Goal: Information Seeking & Learning: Understand process/instructions

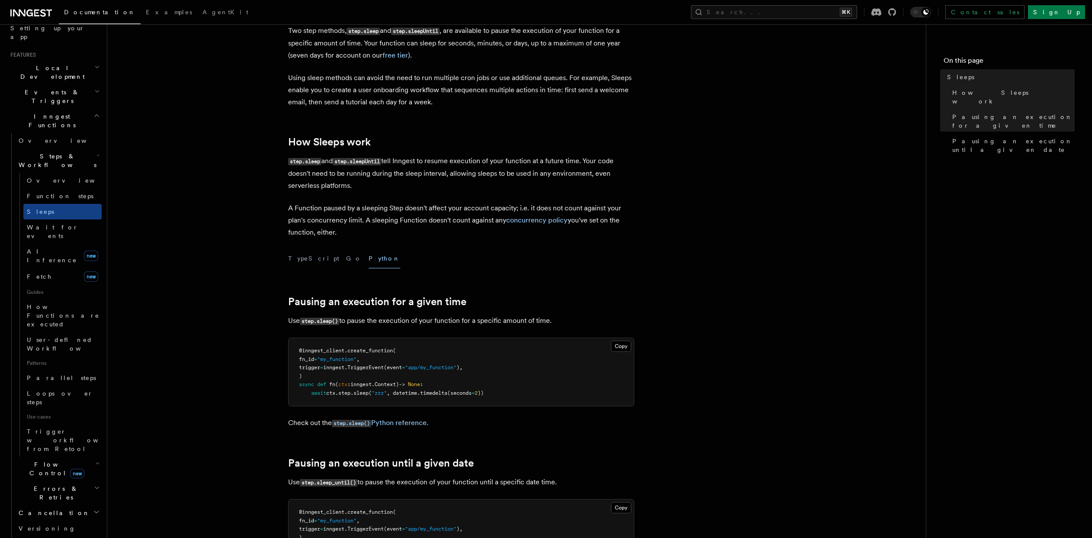
scroll to position [56, 0]
drag, startPoint x: 315, startPoint y: 393, endPoint x: 478, endPoint y: 388, distance: 162.3
click at [478, 388] on pre "@inngest_client . create_function ( fn_id = "my_function" , trigger = inngest. …" at bounding box center [461, 371] width 345 height 68
click at [536, 364] on pre "@inngest_client . create_function ( fn_id = "my_function" , trigger = inngest. …" at bounding box center [461, 371] width 345 height 68
click at [614, 343] on button "Copy Copied" at bounding box center [621, 345] width 20 height 11
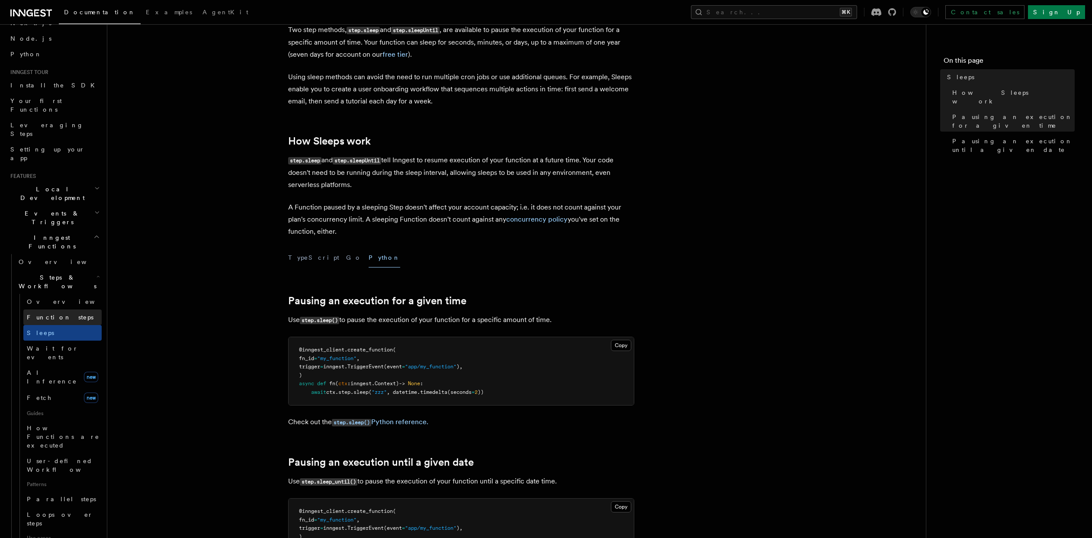
scroll to position [3, 0]
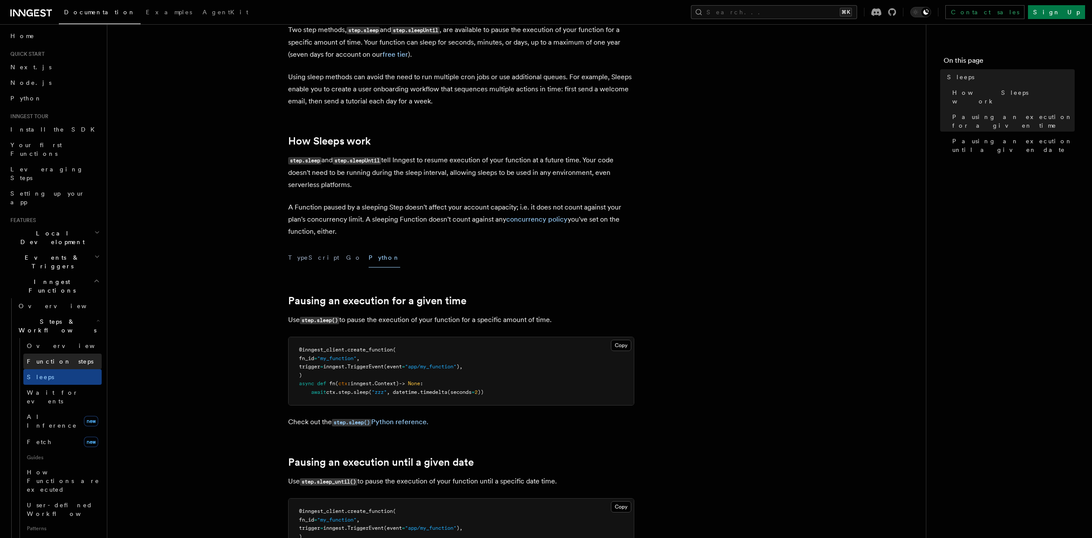
click at [55, 358] on span "Function steps" at bounding box center [60, 361] width 67 height 7
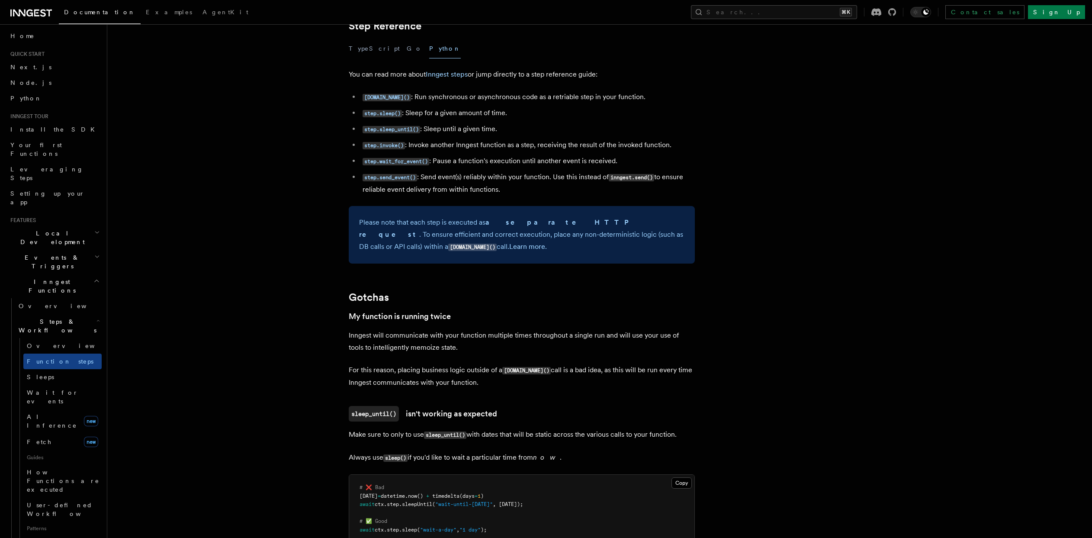
scroll to position [1501, 0]
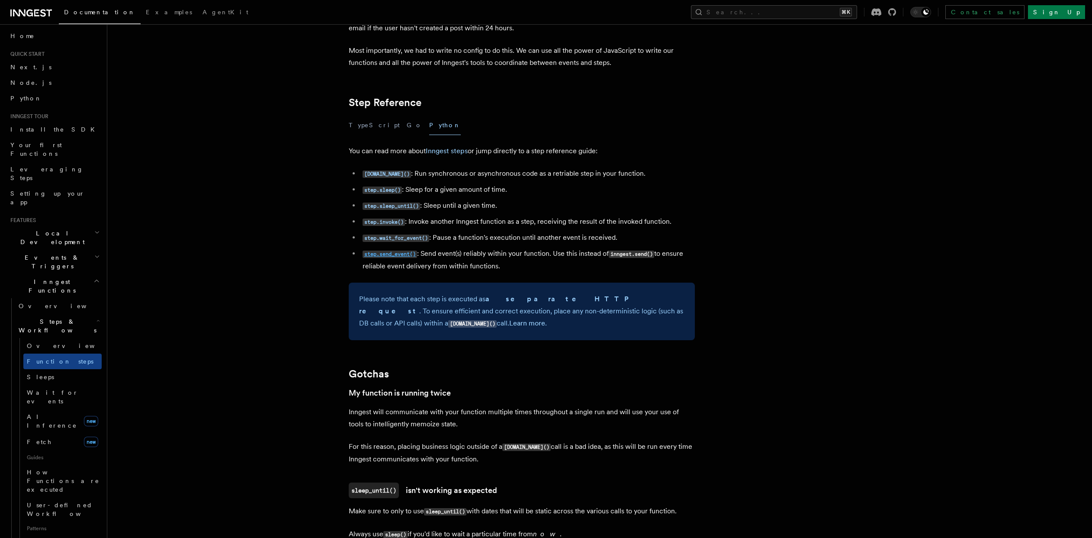
click at [388, 255] on code "step.send_event()" at bounding box center [389, 253] width 55 height 7
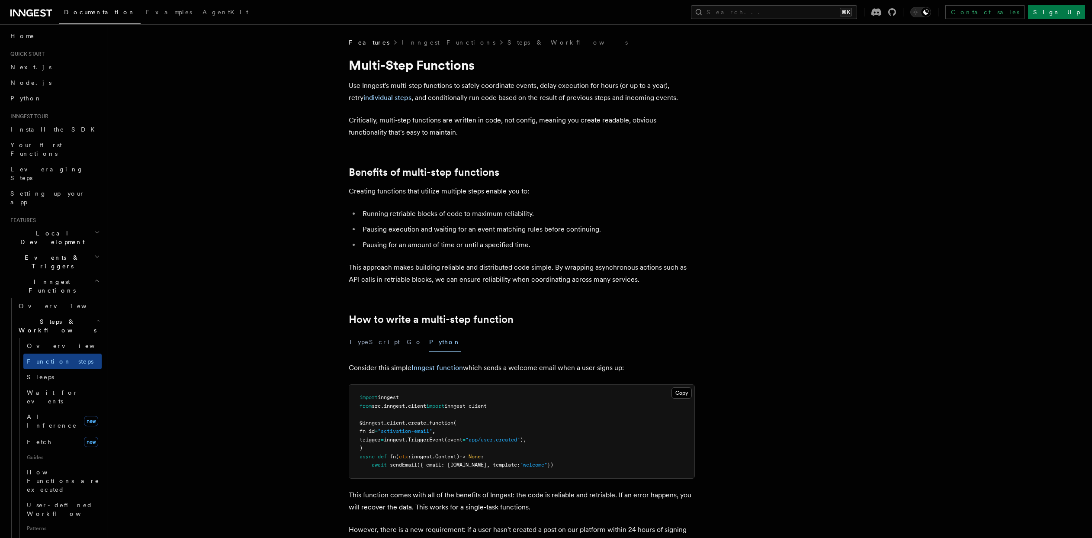
scroll to position [1534, 0]
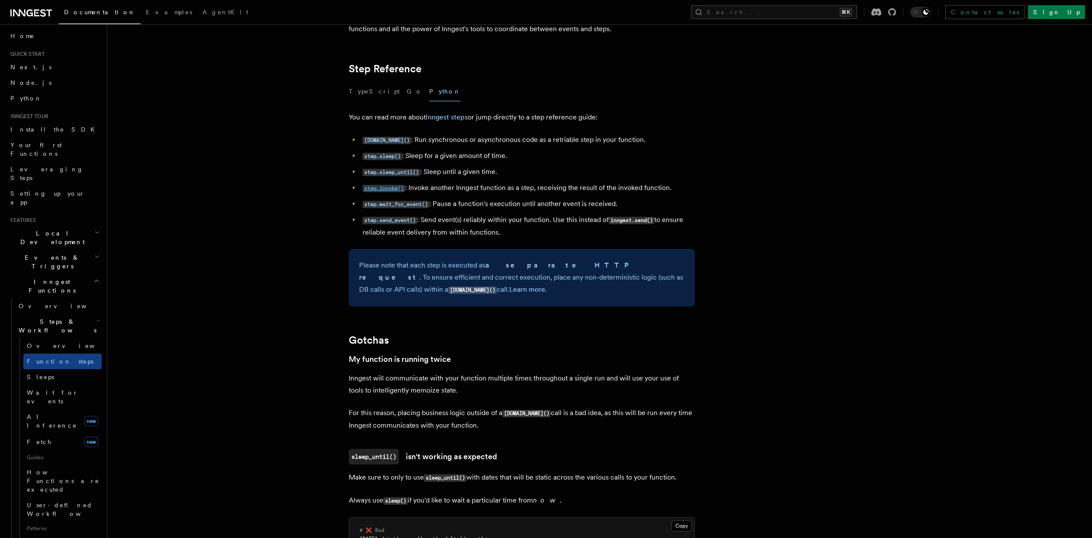
click at [387, 190] on code "step.invoke()" at bounding box center [383, 188] width 42 height 7
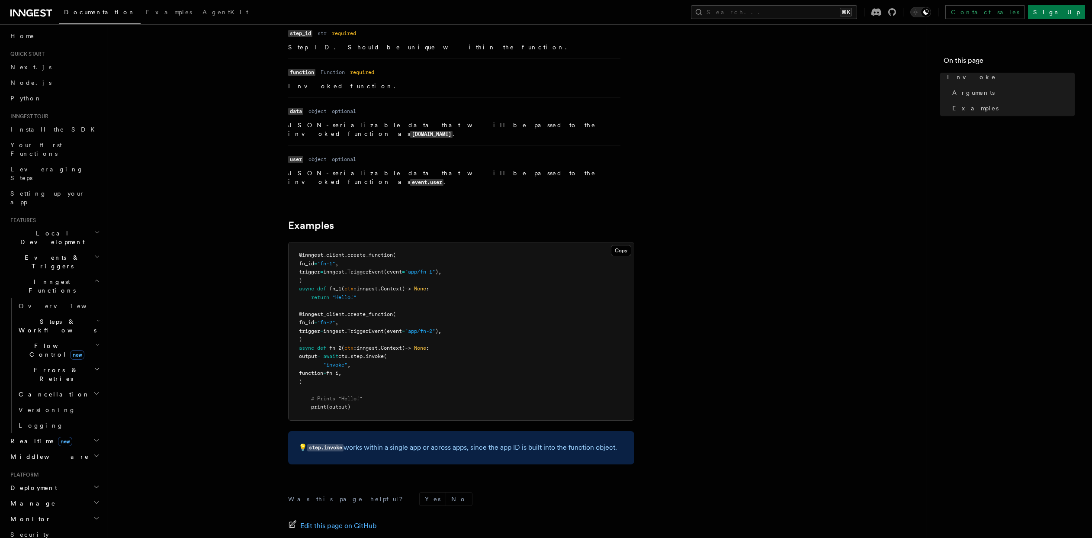
scroll to position [197, 0]
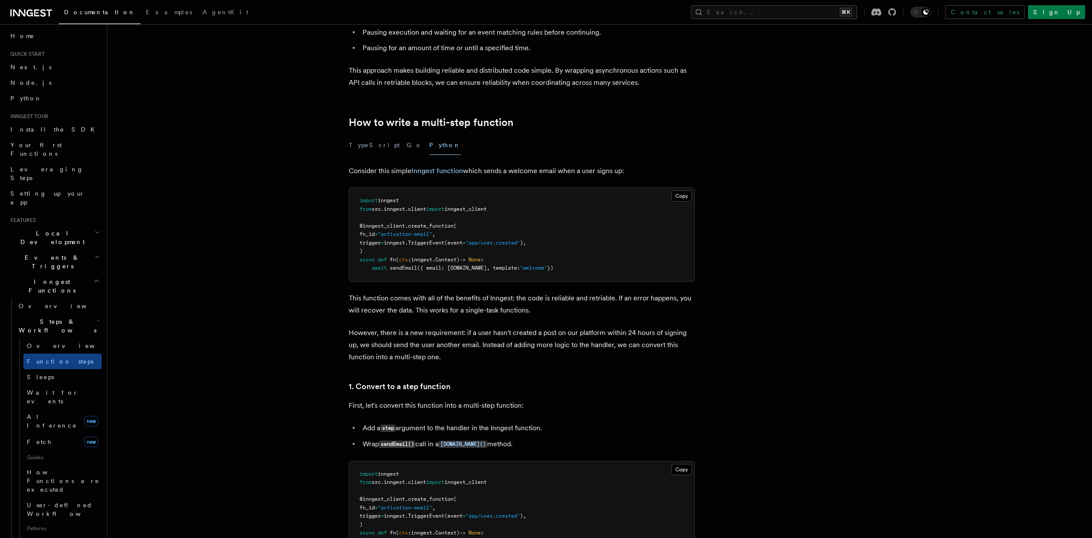
scroll to position [1568, 0]
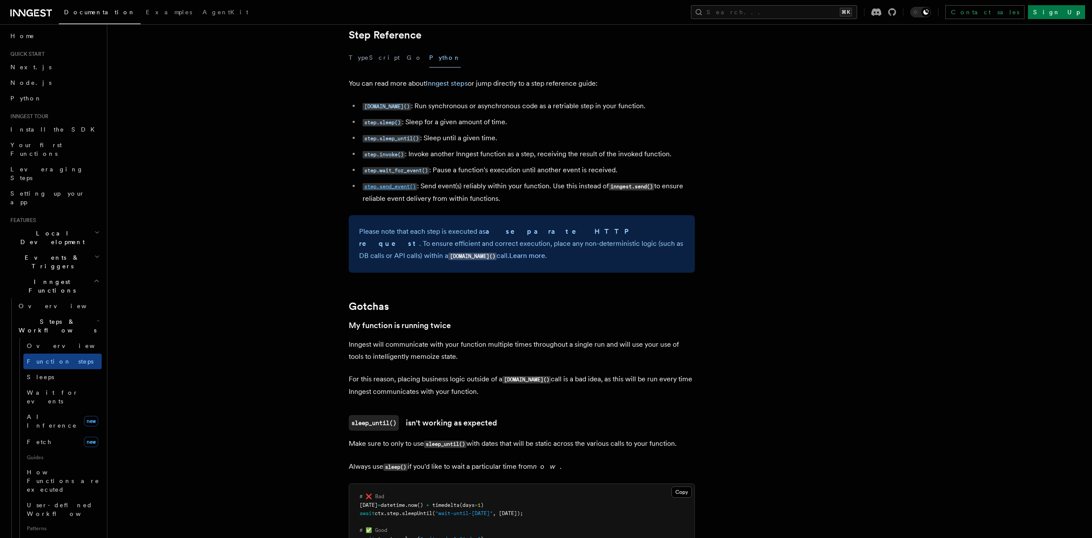
click at [398, 186] on code "step.send_event()" at bounding box center [389, 186] width 55 height 7
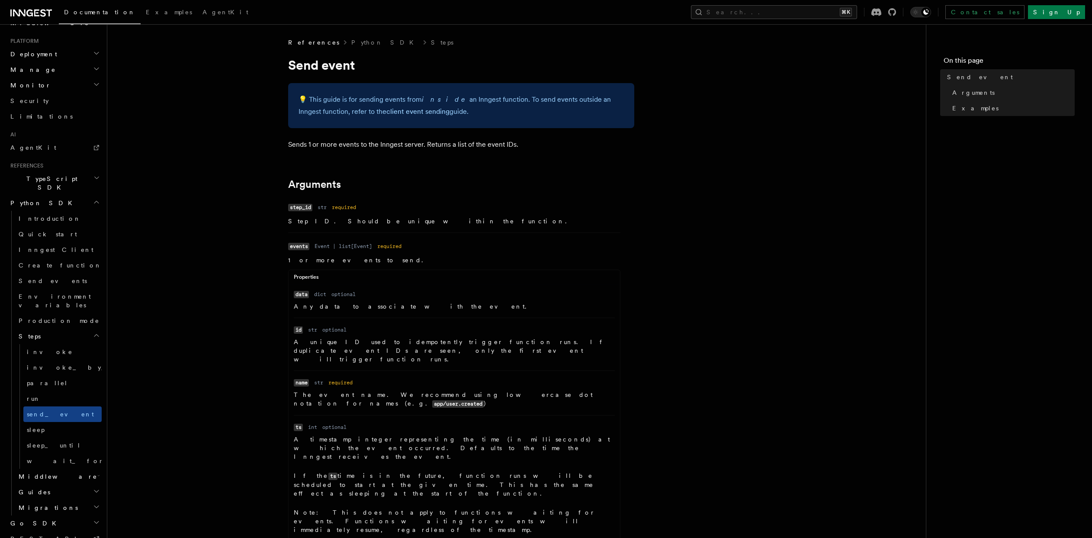
click at [459, 224] on p "Step ID. Should be unique within the function." at bounding box center [454, 221] width 332 height 9
drag, startPoint x: 287, startPoint y: 144, endPoint x: 520, endPoint y: 145, distance: 233.1
click at [520, 145] on article "References Python SDK Steps Send event 💡️ This guide is for sending events from…" at bounding box center [516, 436] width 791 height 797
copy p "Sends 1 or more events to the Inngest server. Returns a list of the event IDs."
click at [747, 170] on article "References Python SDK Steps Send event 💡️ This guide is for sending events from…" at bounding box center [516, 436] width 791 height 797
